Goal: Browse casually

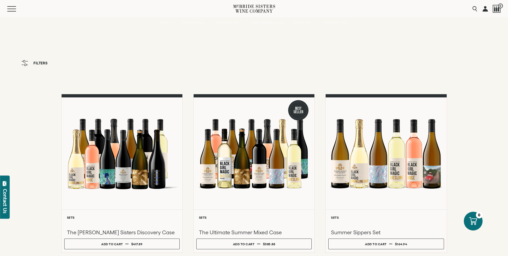
click at [253, 8] on icon at bounding box center [254, 8] width 42 height 15
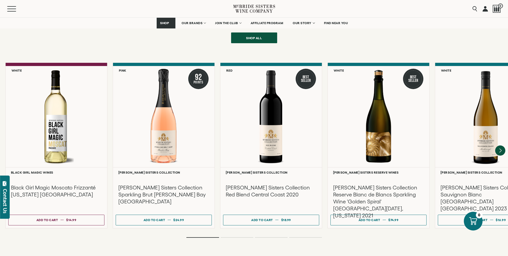
scroll to position [1232, 0]
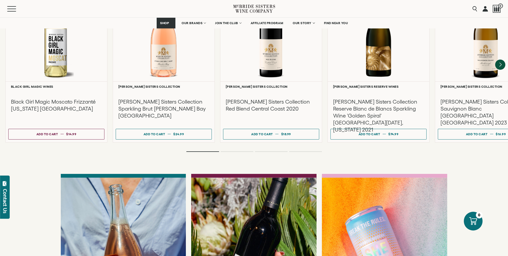
click at [241, 151] on li "Page dot 2" at bounding box center [237, 151] width 33 height 1
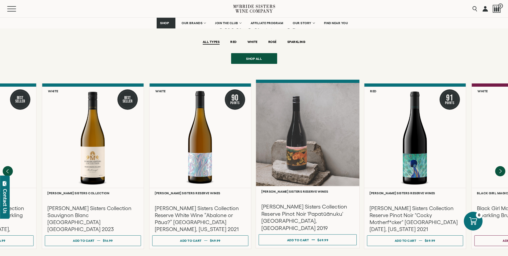
scroll to position [1152, 0]
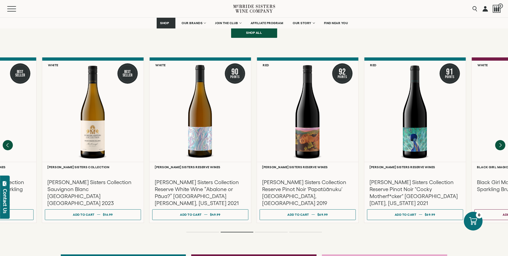
click at [283, 231] on li "Page dot 3" at bounding box center [271, 231] width 33 height 1
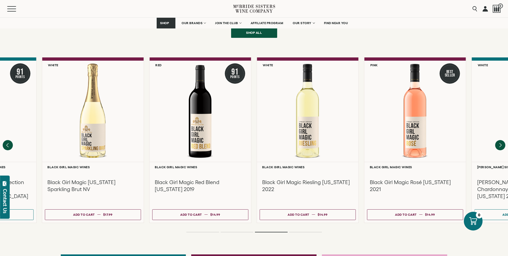
click at [301, 231] on ol at bounding box center [254, 232] width 214 height 2
click at [309, 231] on ol at bounding box center [254, 232] width 214 height 2
click at [308, 231] on ol at bounding box center [254, 232] width 214 height 2
click at [308, 226] on div "Featured Wines ALL TYPES RED WHITE ROSÉ SPARKLING" at bounding box center [254, 110] width 508 height 278
click at [307, 231] on li "Page dot 4" at bounding box center [305, 231] width 33 height 1
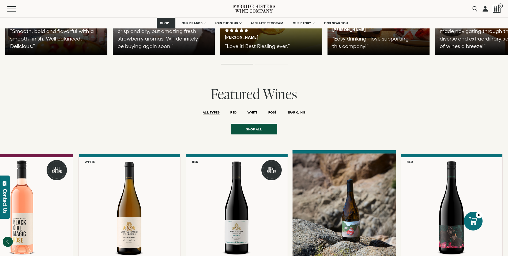
scroll to position [1051, 0]
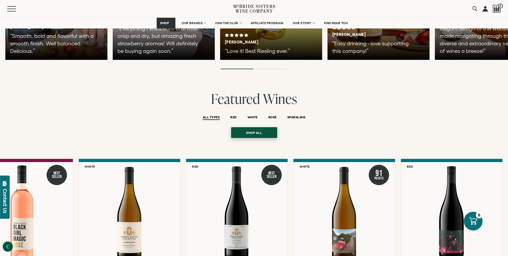
click at [255, 127] on span "Shop all" at bounding box center [254, 132] width 35 height 10
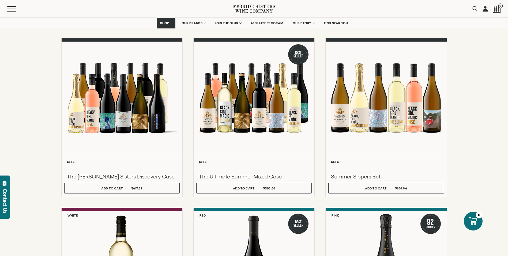
scroll to position [54, 0]
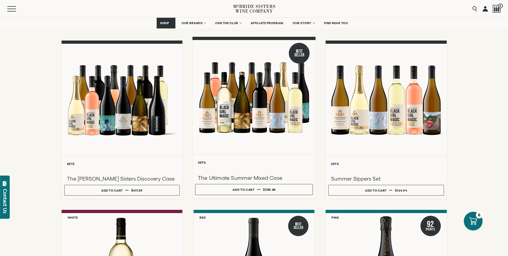
click at [262, 118] on div at bounding box center [253, 97] width 123 height 114
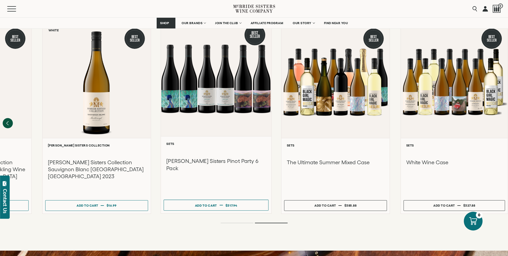
scroll to position [536, 0]
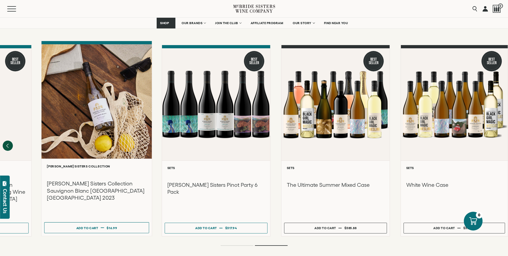
click at [92, 90] on div at bounding box center [97, 101] width 110 height 114
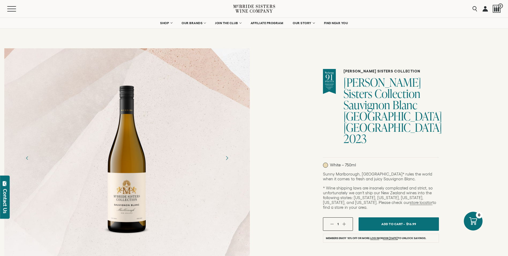
click at [229, 162] on icon "Next" at bounding box center [226, 157] width 9 height 9
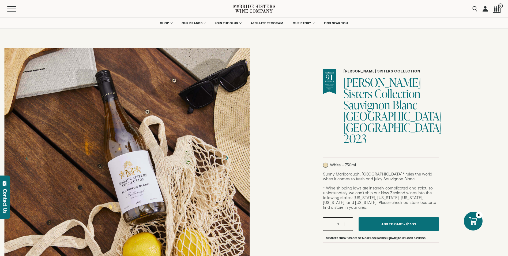
click at [228, 159] on icon "Next" at bounding box center [226, 157] width 9 height 9
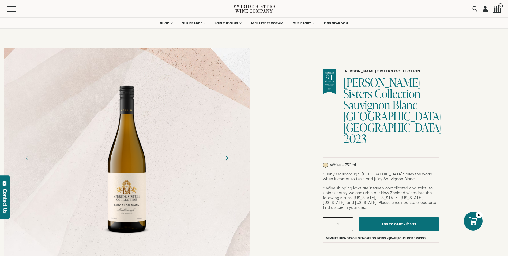
click at [228, 159] on icon "Next" at bounding box center [226, 157] width 9 height 9
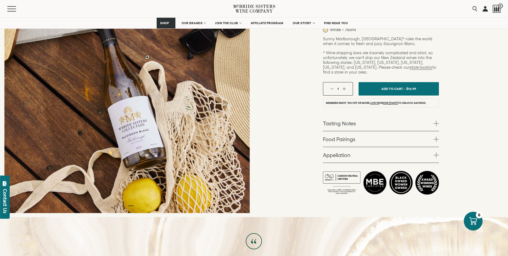
scroll to position [107, 0]
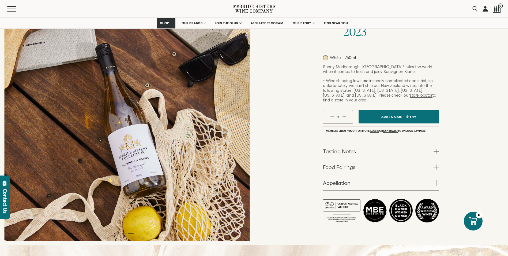
click at [258, 8] on icon at bounding box center [254, 8] width 42 height 15
